Goal: Obtain resource: Download file/media

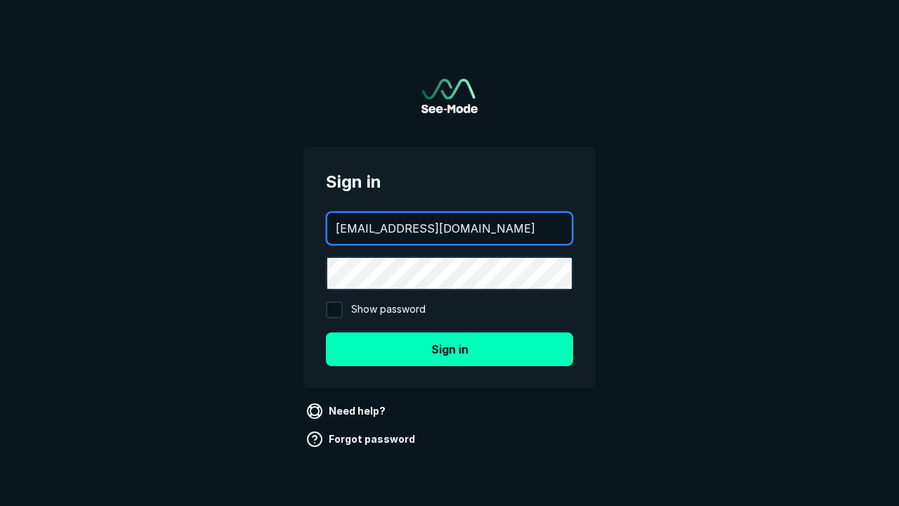
type input "aws+playwright@see-mode.com"
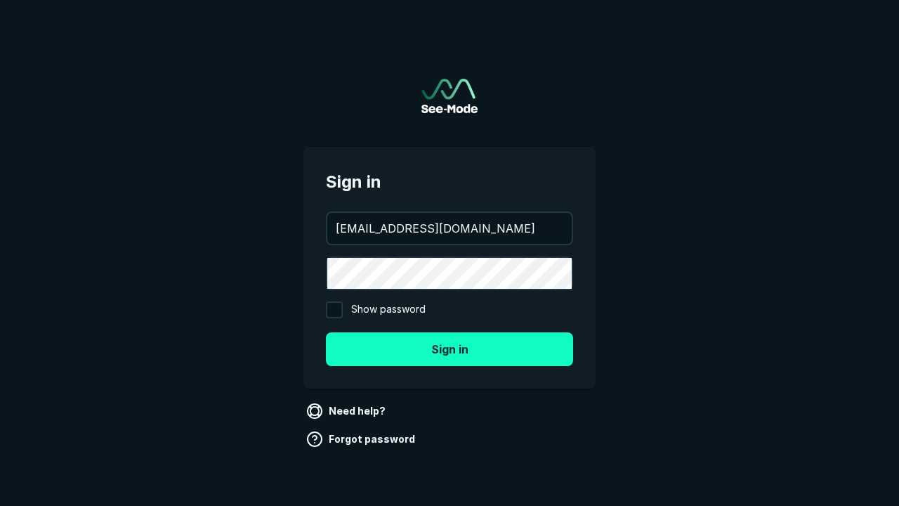
click at [450, 348] on button "Sign in" at bounding box center [449, 349] width 247 height 34
